Goal: Task Accomplishment & Management: Manage account settings

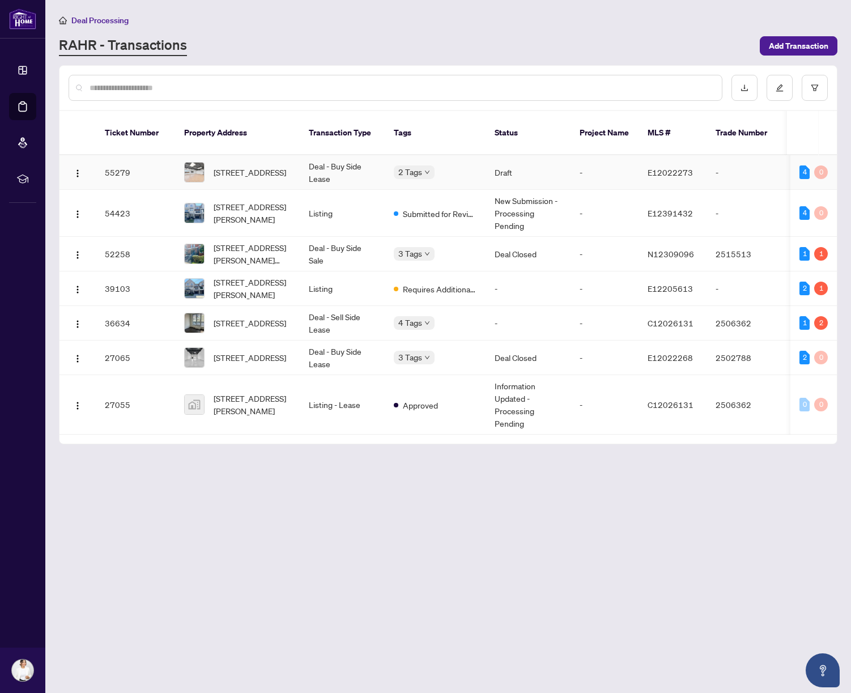
click at [256, 176] on span "[STREET_ADDRESS]" at bounding box center [250, 172] width 72 height 12
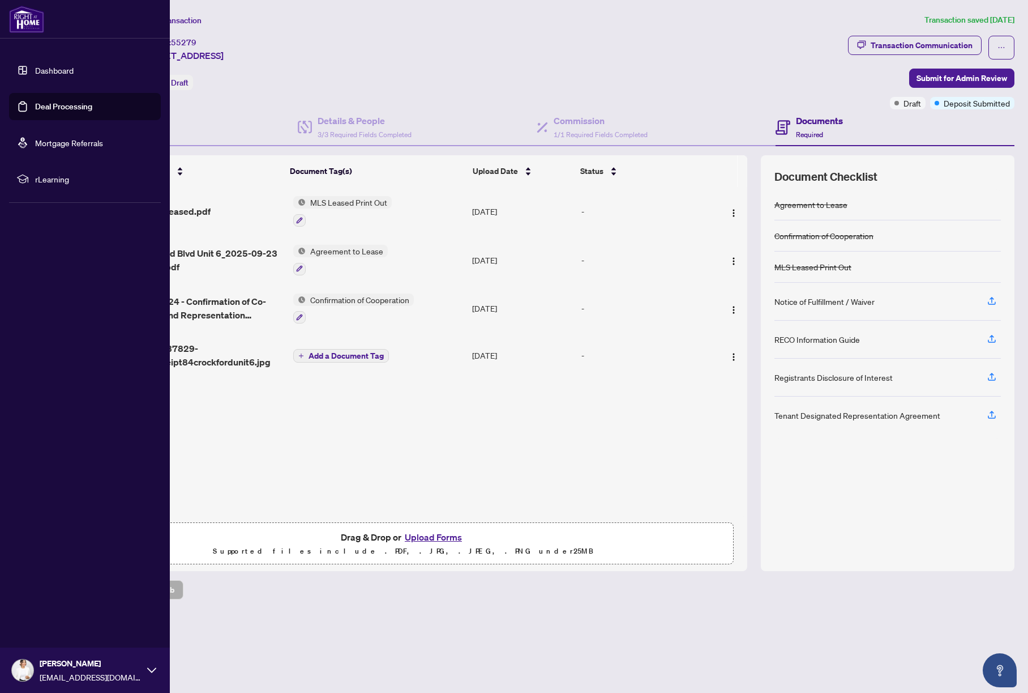
click at [72, 75] on link "Dashboard" at bounding box center [54, 70] width 39 height 10
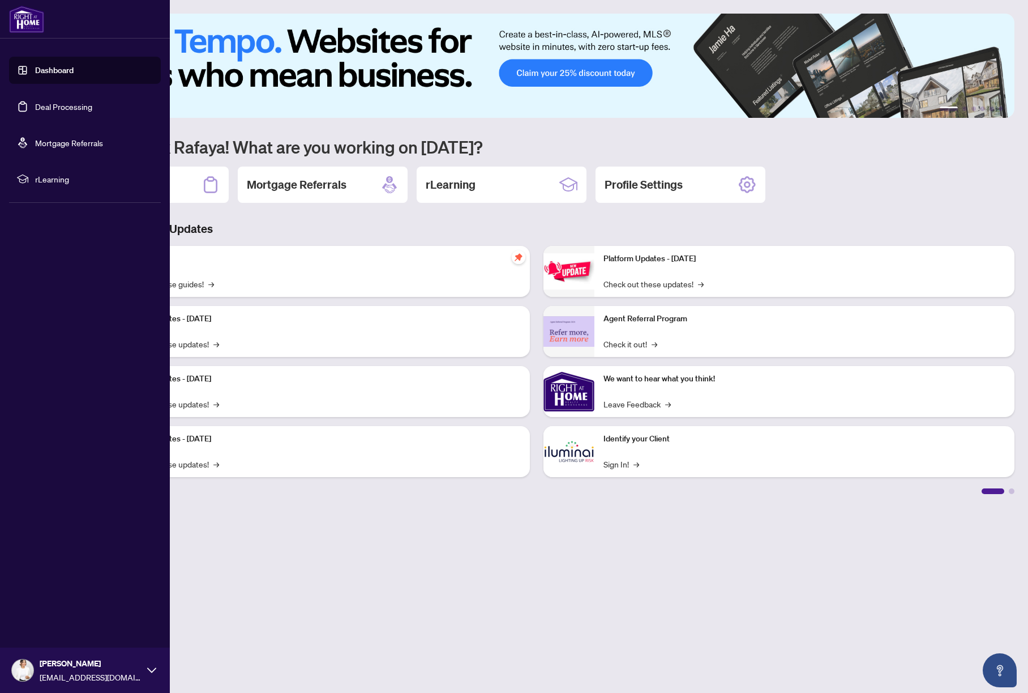
click at [80, 108] on link "Deal Processing" at bounding box center [63, 106] width 57 height 10
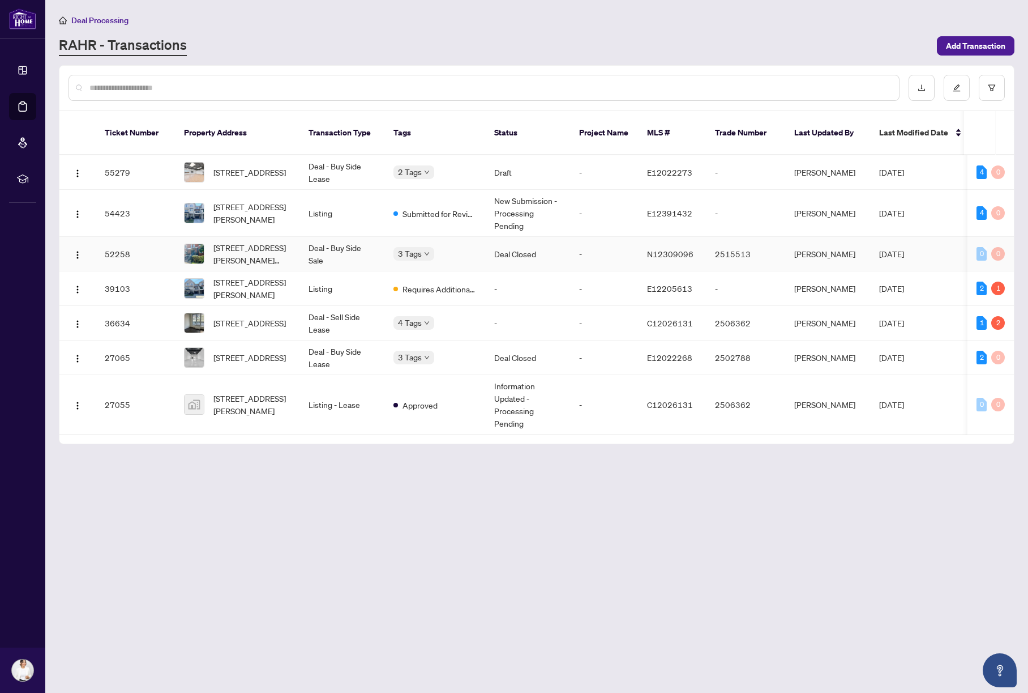
click at [761, 257] on td "2515513" at bounding box center [745, 254] width 79 height 35
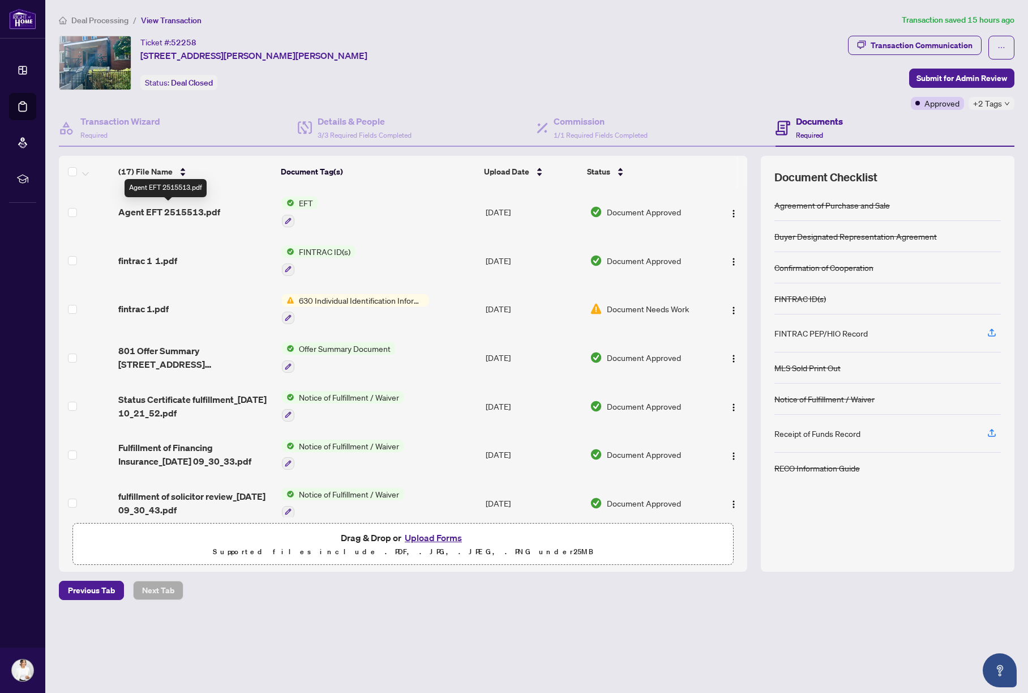
click at [182, 211] on span "Agent EFT 2515513.pdf" at bounding box center [169, 212] width 102 height 14
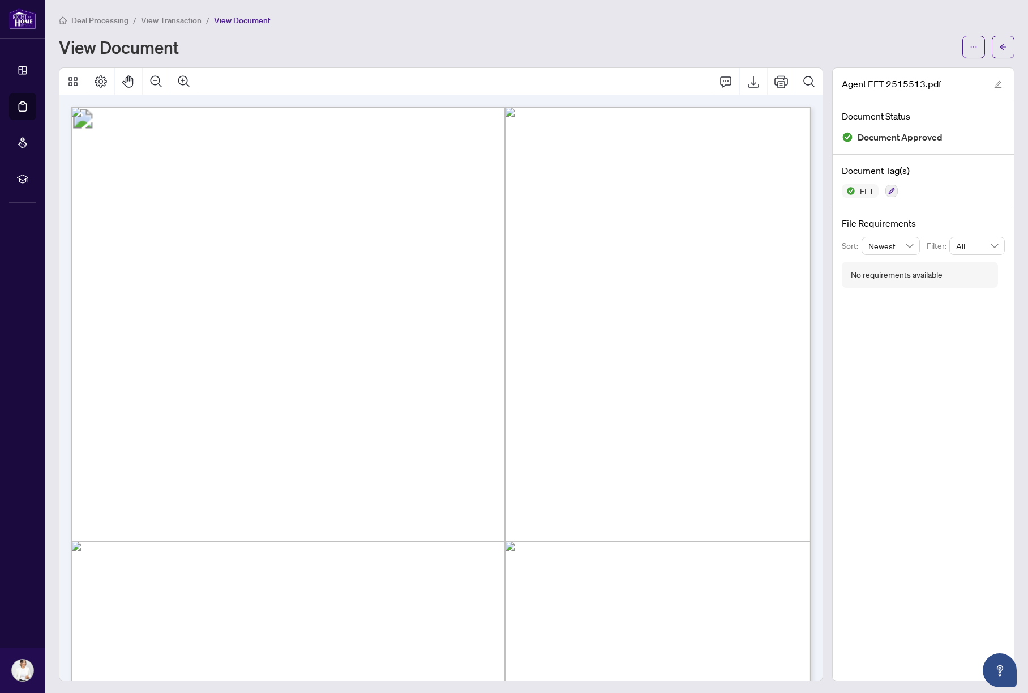
scroll to position [4, 0]
click at [850, 49] on icon "arrow-left" at bounding box center [1004, 47] width 8 height 8
